Goal: Navigation & Orientation: Find specific page/section

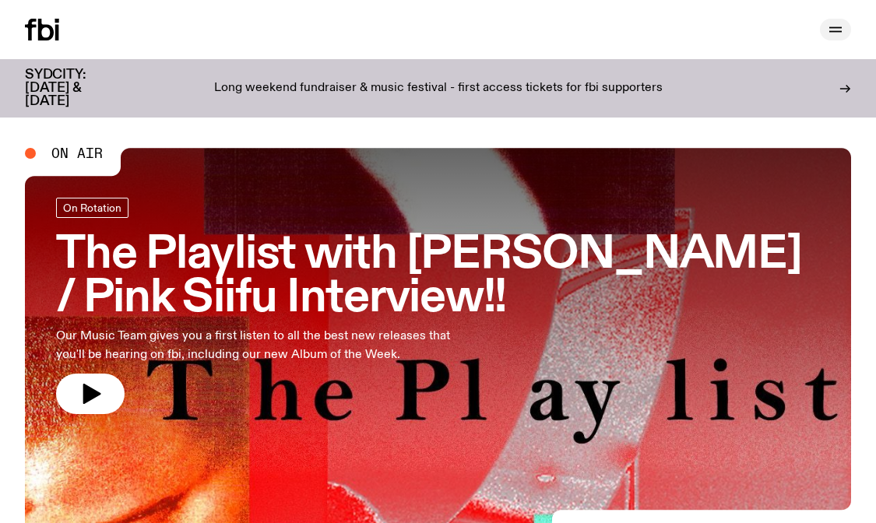
click at [843, 32] on icon "button" at bounding box center [835, 29] width 19 height 19
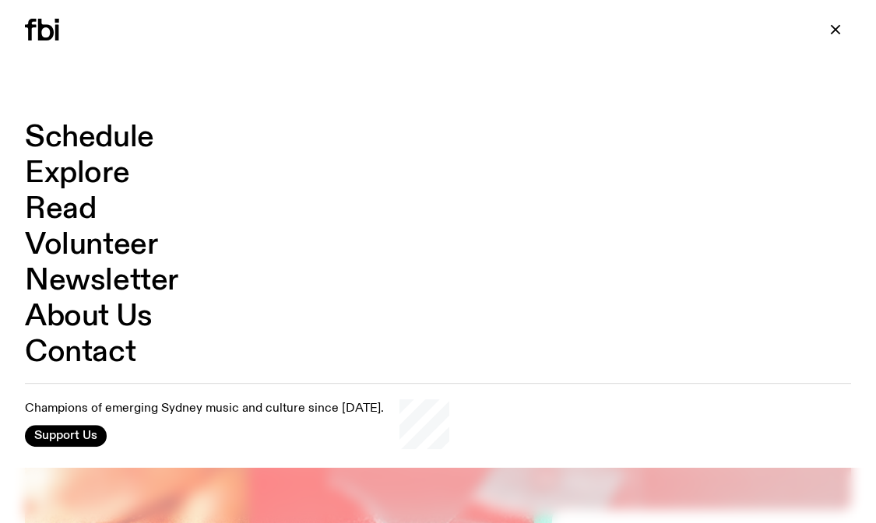
click at [96, 357] on link "Contact" at bounding box center [80, 353] width 111 height 30
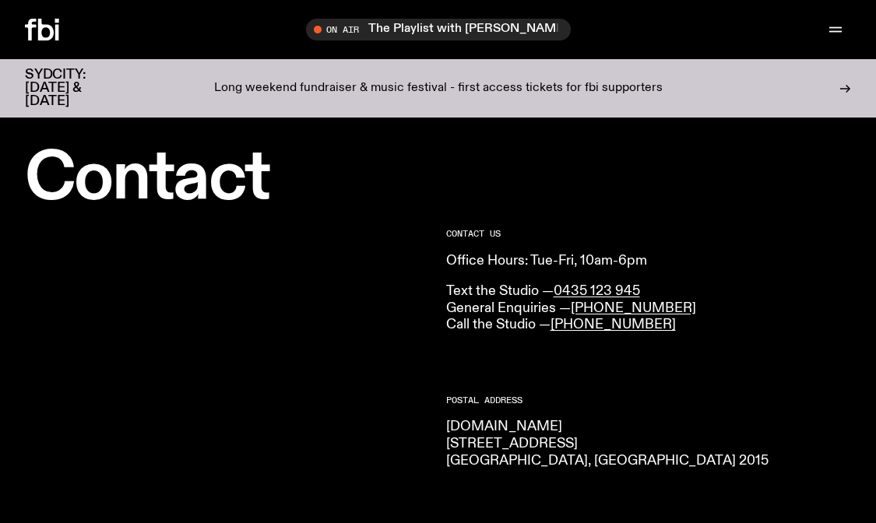
click at [46, 35] on icon at bounding box center [42, 30] width 34 height 22
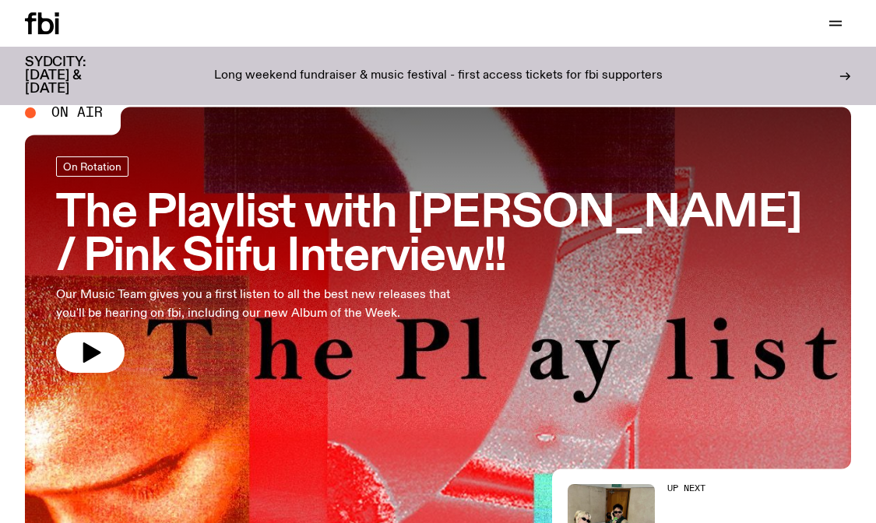
scroll to position [40, 0]
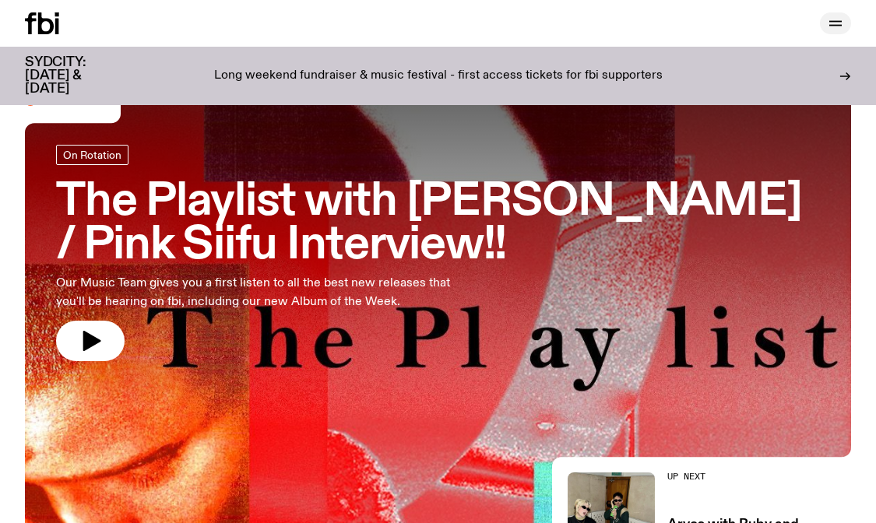
click at [839, 23] on icon "button" at bounding box center [835, 23] width 19 height 19
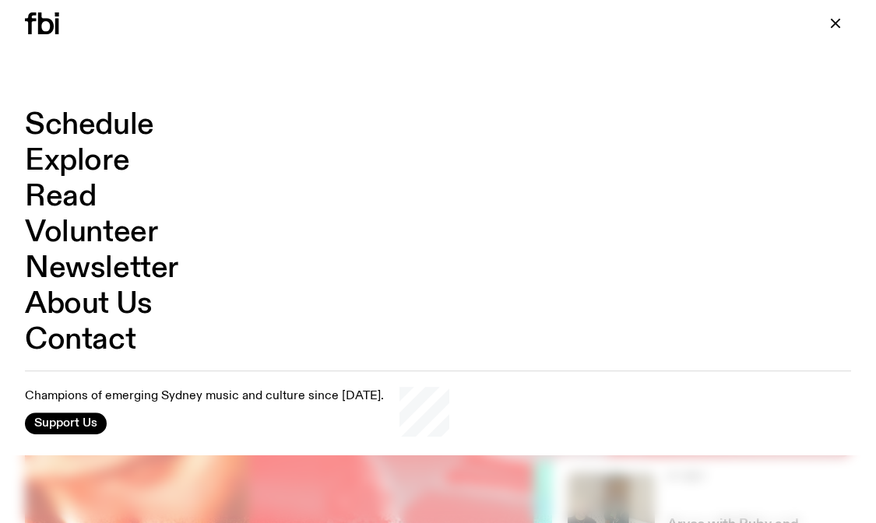
click at [71, 164] on link "Explore" at bounding box center [77, 161] width 104 height 30
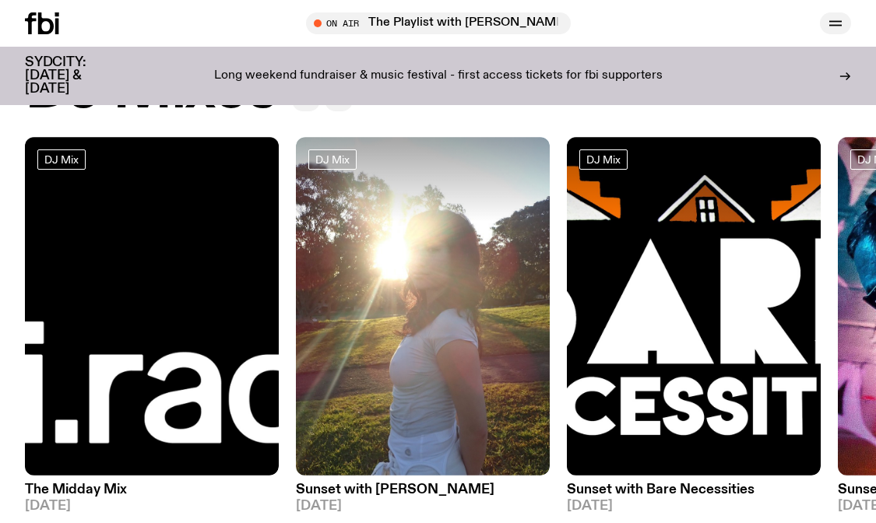
click at [832, 33] on button "button" at bounding box center [835, 23] width 31 height 22
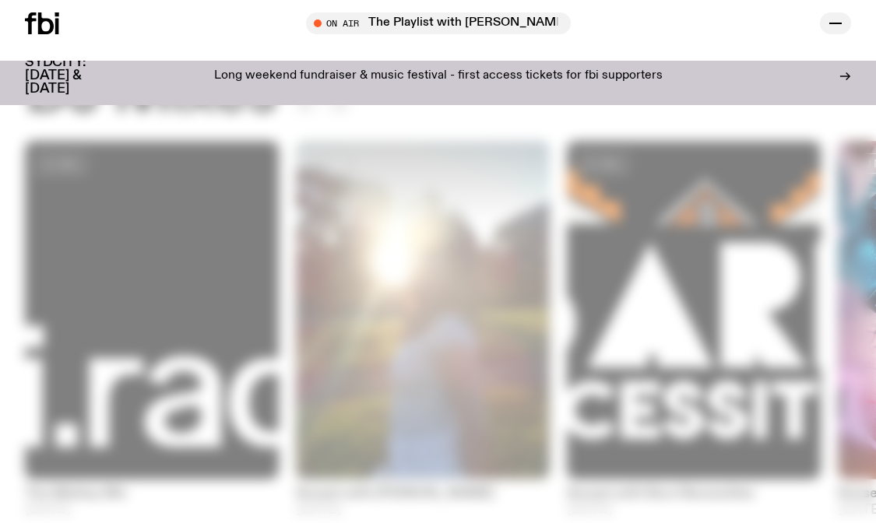
scroll to position [72, 0]
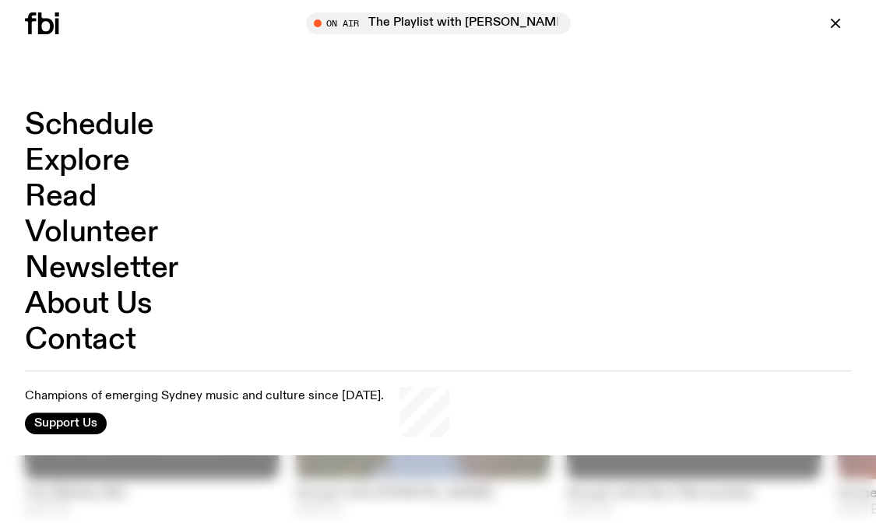
click at [119, 117] on link "Schedule" at bounding box center [89, 126] width 129 height 30
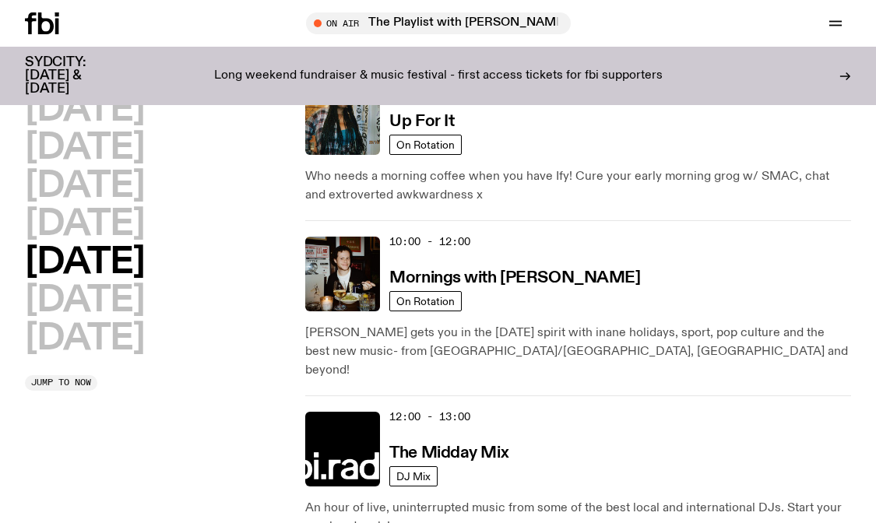
scroll to position [211, 0]
